Goal: Contribute content: Add original content to the website for others to see

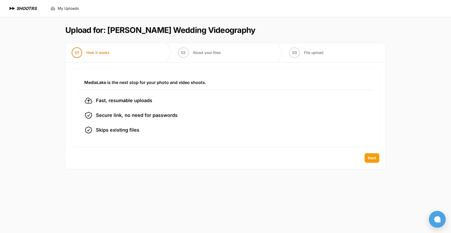
click at [369, 158] on span "Next" at bounding box center [372, 157] width 8 height 5
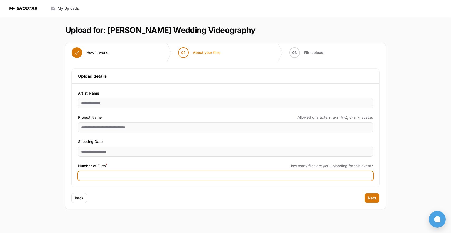
click at [103, 174] on input "Number of Files *" at bounding box center [225, 175] width 295 height 9
type input "***"
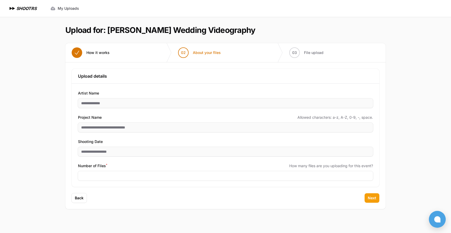
click at [368, 198] on button "Next" at bounding box center [372, 197] width 15 height 9
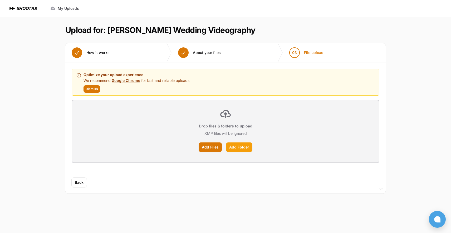
click at [234, 148] on label "Add Folder" at bounding box center [239, 147] width 26 height 9
click at [0, 0] on input "Add Folder" at bounding box center [0, 0] width 0 height 0
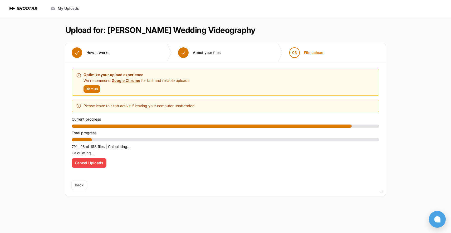
click at [95, 163] on span "Cancel Uploads" at bounding box center [89, 162] width 28 height 5
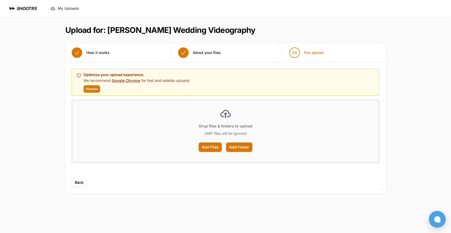
click at [123, 82] on link "Google Chrome" at bounding box center [126, 80] width 28 height 4
